Goal: Use online tool/utility: Utilize a website feature to perform a specific function

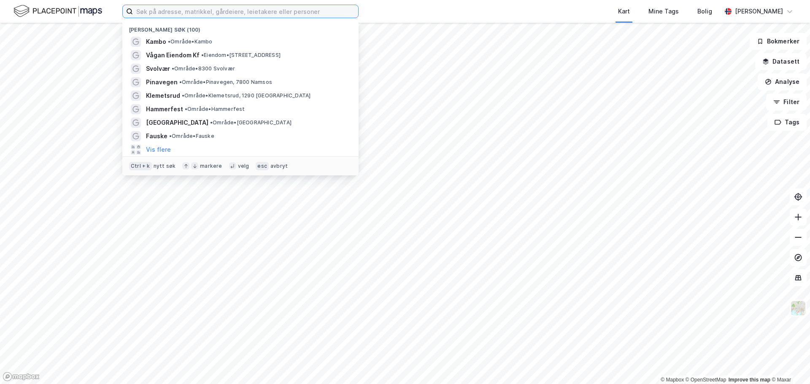
click at [170, 10] on input at bounding box center [245, 11] width 225 height 13
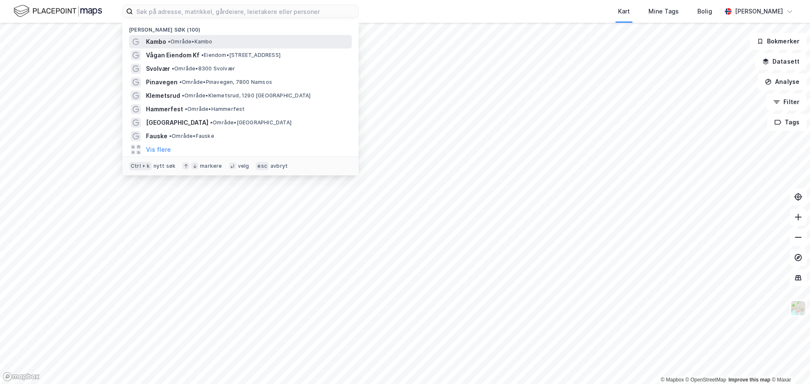
click at [170, 43] on span "•" at bounding box center [169, 41] width 3 height 6
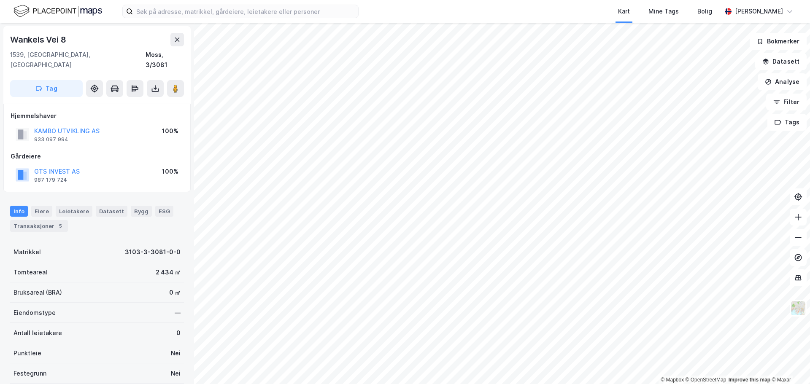
click at [416, 384] on html "Kart Mine Tags Bolig [PERSON_NAME] © Mapbox © OpenStreetMap Improve this map © …" at bounding box center [405, 192] width 810 height 384
click at [777, 65] on button "Datasett" at bounding box center [780, 61] width 51 height 17
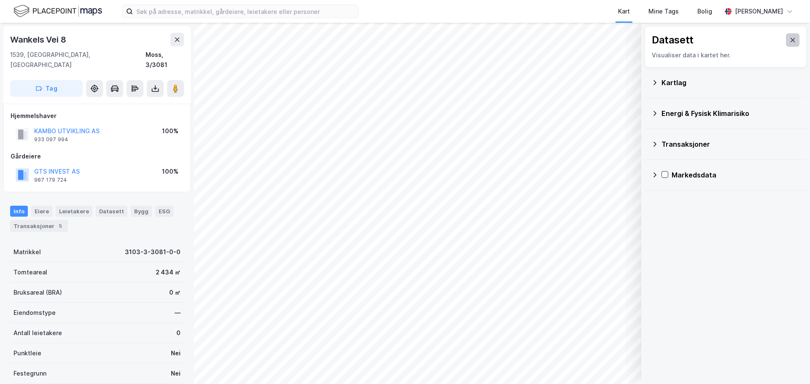
click at [789, 37] on icon at bounding box center [792, 40] width 7 height 7
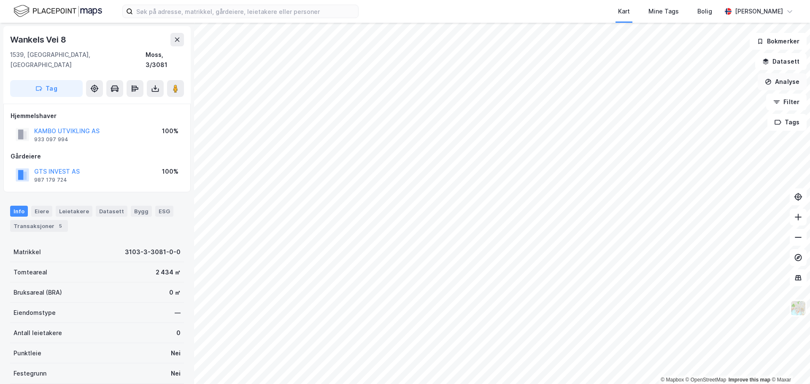
click at [783, 83] on button "Analyse" at bounding box center [782, 81] width 49 height 17
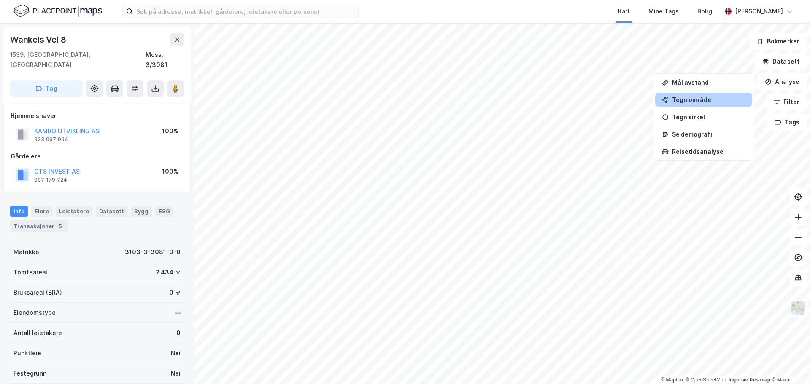
click at [715, 98] on div "Tegn område" at bounding box center [708, 99] width 73 height 7
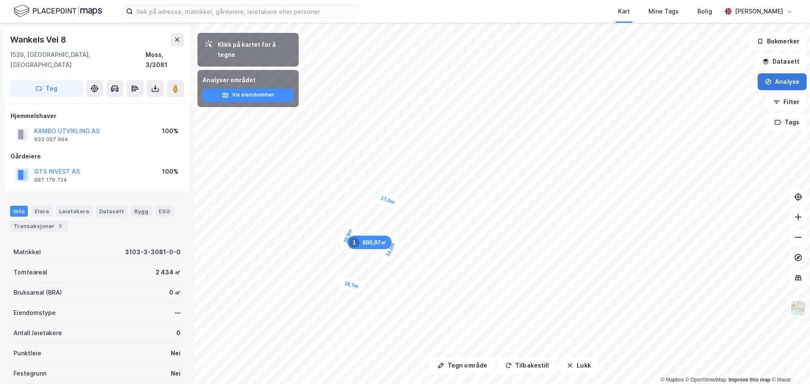
click at [787, 86] on button "Analyse" at bounding box center [782, 81] width 49 height 17
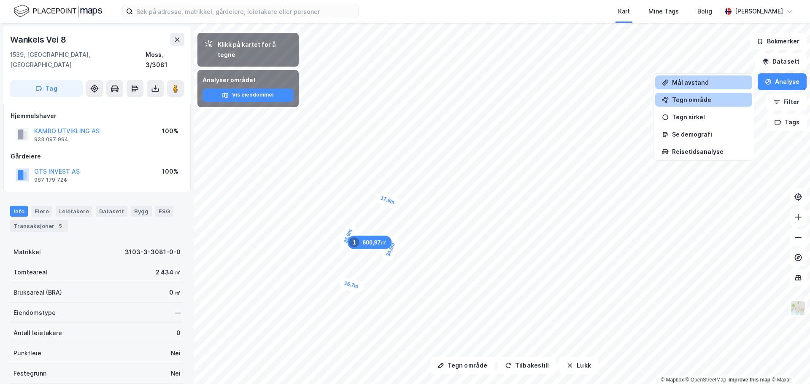
click at [683, 84] on div "Mål avstand" at bounding box center [708, 82] width 73 height 7
